Goal: Transaction & Acquisition: Purchase product/service

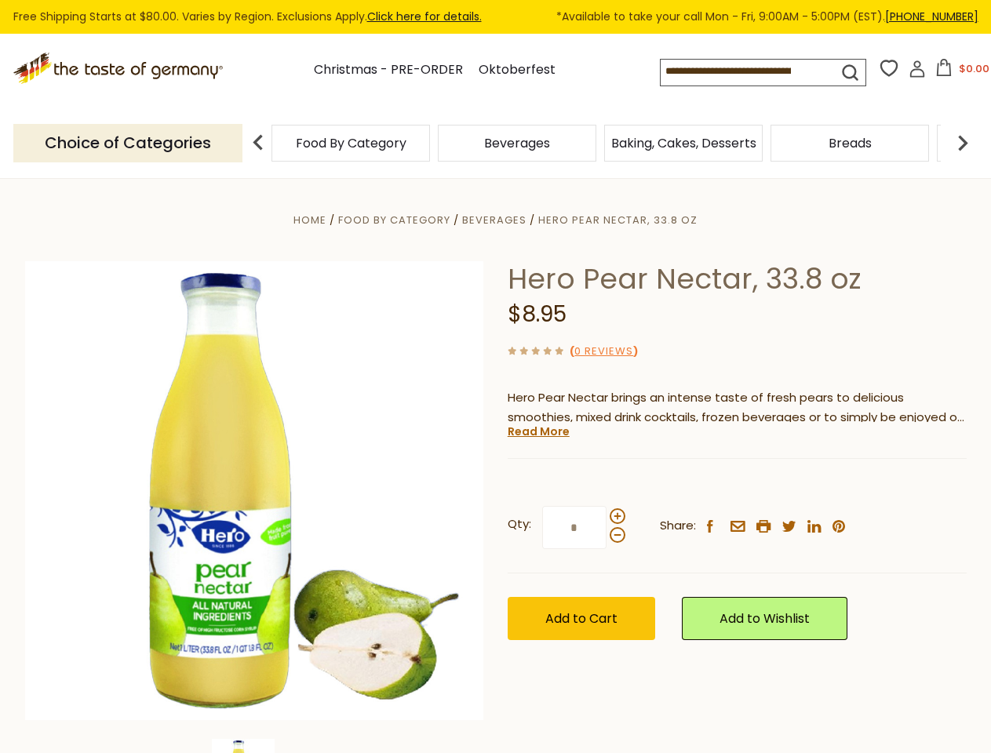
click at [495, 377] on div "Home Food By Category [GEOGRAPHIC_DATA] Hero Pear Nectar, 33.8 oz Hero Pear Nec…" at bounding box center [495, 512] width 965 height 604
click at [752, 72] on input at bounding box center [736, 71] width 150 height 22
click at [960, 72] on button "$0.00" at bounding box center [962, 71] width 67 height 24
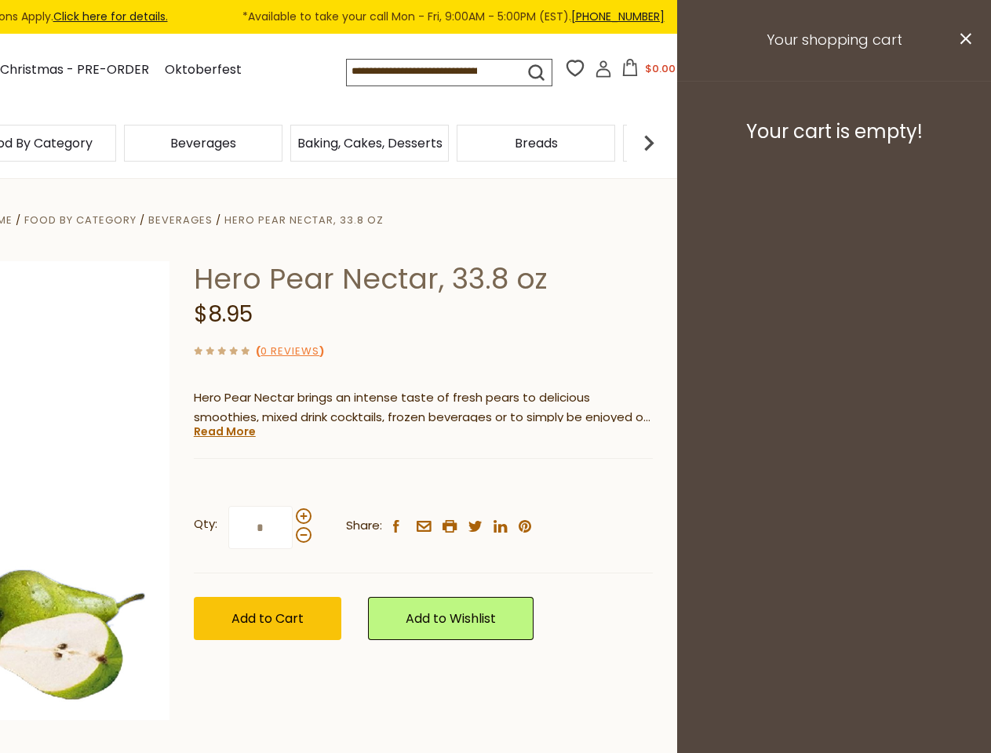
click at [286, 143] on div "Beverages" at bounding box center [203, 143] width 166 height 37
click at [963, 143] on h3 "Your cart is empty!" at bounding box center [834, 132] width 275 height 24
click at [495, 466] on div "Hero Pear Nectar, 33.8 oz $8.95 ( 0 Reviews ) Hero Pear Nectar brings an intens…" at bounding box center [423, 468] width 459 height 414
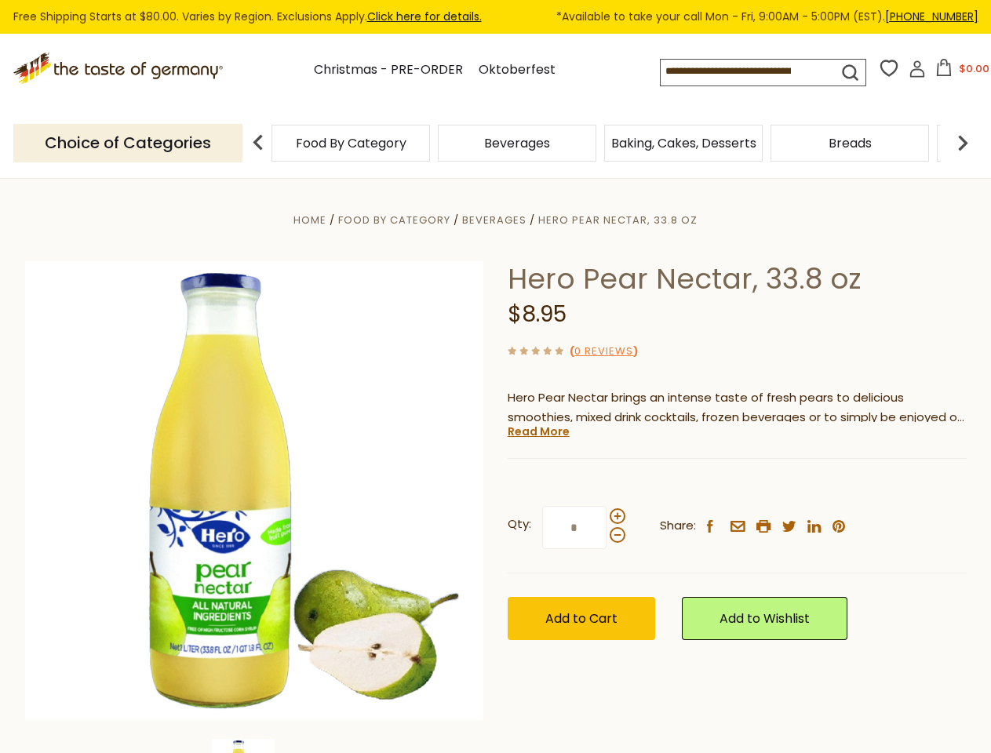
click at [254, 746] on div "Home Food By Category [GEOGRAPHIC_DATA] Hero Pear Nectar, 33.8 oz Hero Pear Nec…" at bounding box center [495, 512] width 965 height 604
click at [538, 432] on link "Read More" at bounding box center [539, 432] width 62 height 16
